Goal: Task Accomplishment & Management: Manage account settings

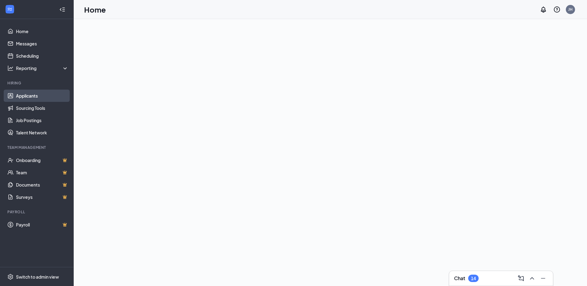
click at [30, 96] on link "Applicants" at bounding box center [42, 96] width 53 height 12
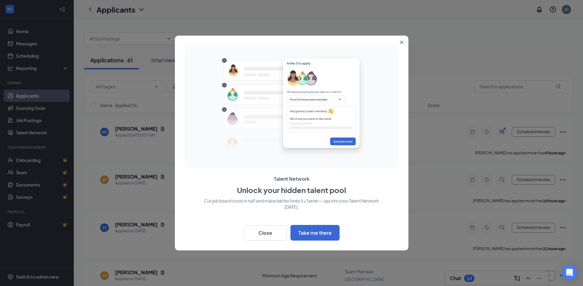
click at [399, 41] on button "Close" at bounding box center [402, 41] width 11 height 11
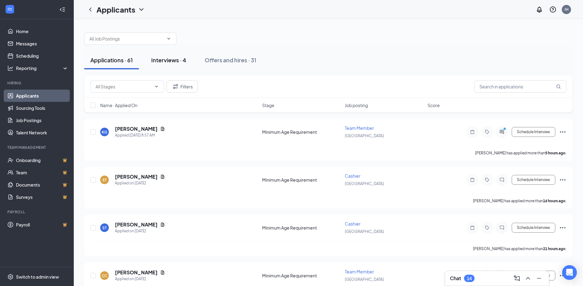
click at [165, 60] on div "Interviews · 4" at bounding box center [168, 60] width 35 height 8
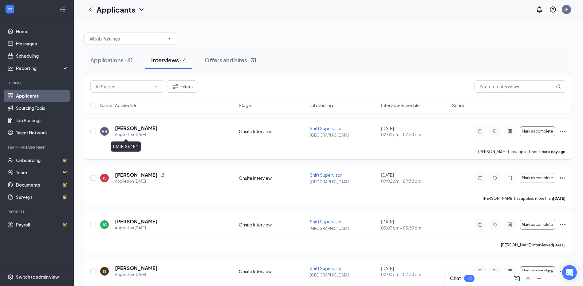
click at [124, 135] on div "Applied on [DATE]" at bounding box center [136, 135] width 43 height 6
click at [126, 127] on h5 "[PERSON_NAME]" at bounding box center [136, 128] width 43 height 7
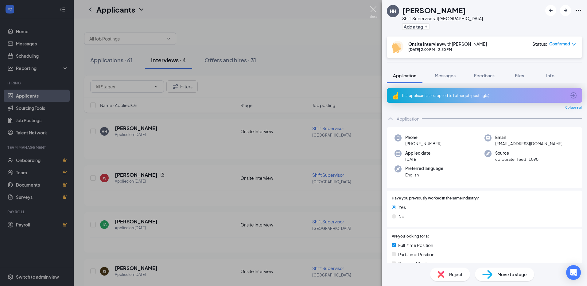
click at [371, 9] on img at bounding box center [374, 12] width 8 height 12
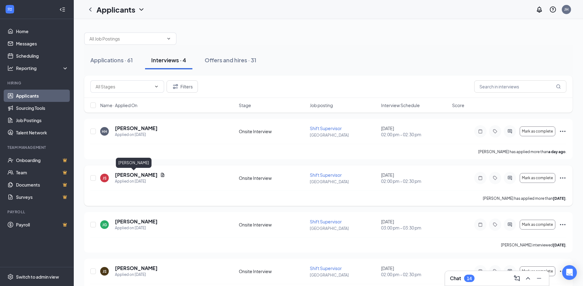
click at [131, 173] on h5 "[PERSON_NAME]" at bounding box center [136, 175] width 43 height 7
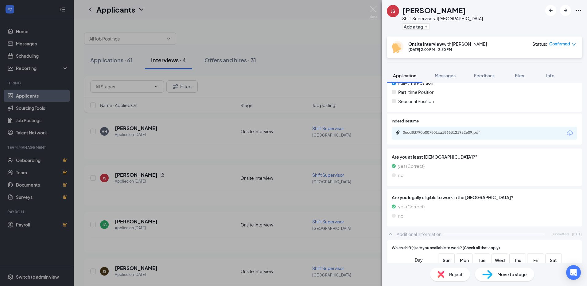
scroll to position [162, 0]
click at [480, 134] on div "0ecd83790b007801ca18663121932609.pdf" at bounding box center [446, 133] width 86 height 5
